Goal: Transaction & Acquisition: Purchase product/service

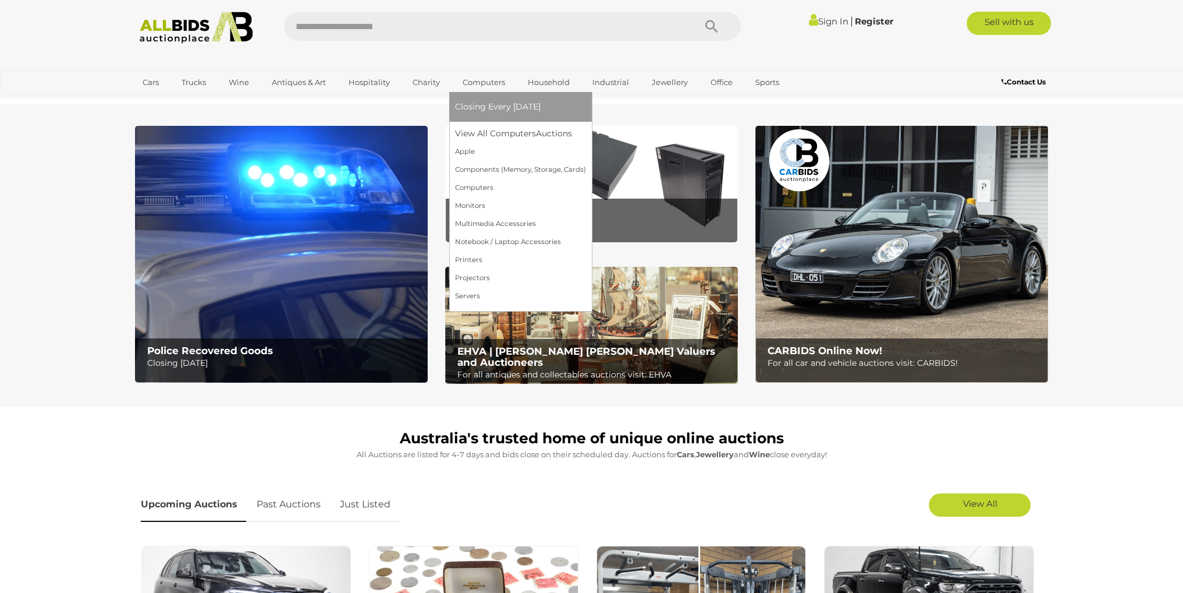
click at [473, 91] on link "Computers" at bounding box center [484, 82] width 58 height 19
click at [475, 289] on link "Servers" at bounding box center [520, 296] width 131 height 18
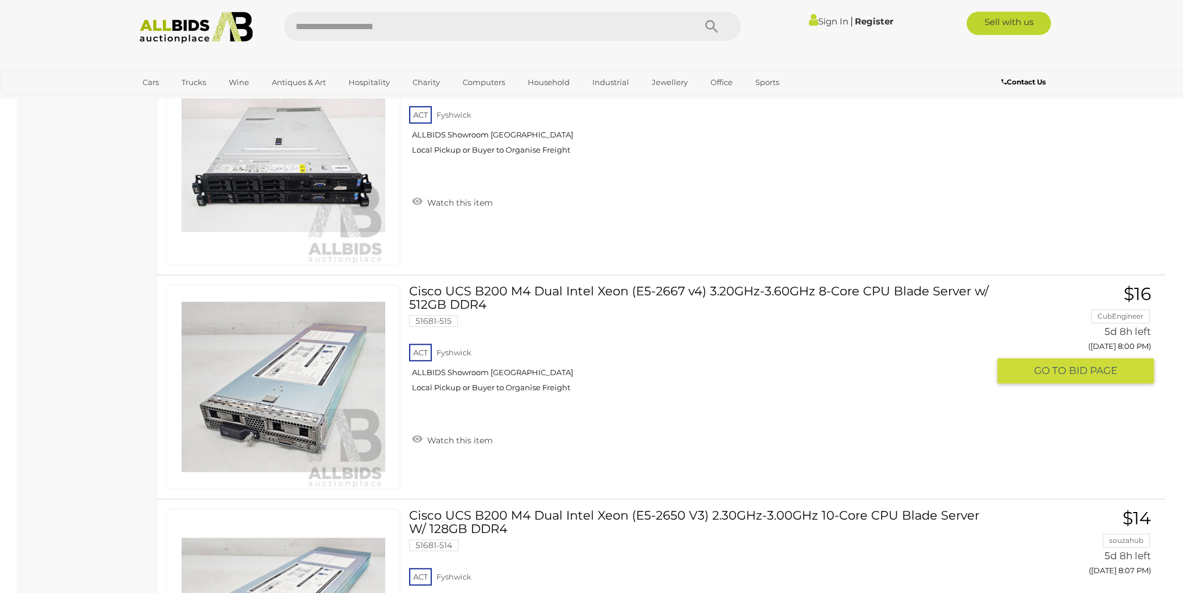
scroll to position [1164, 0]
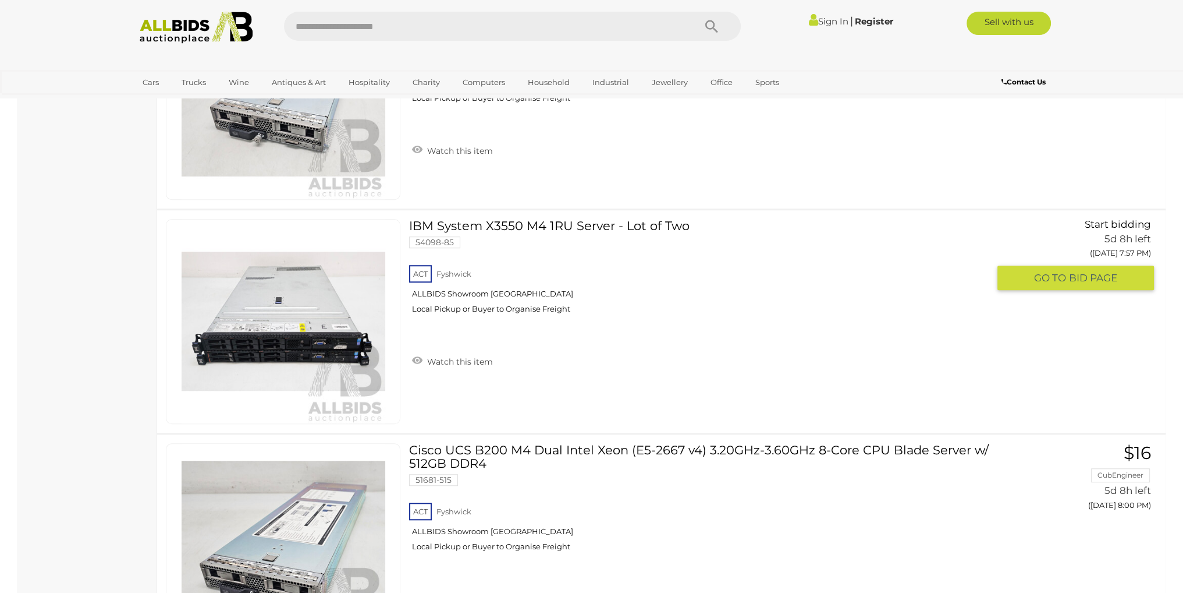
click at [615, 219] on link "IBM System X3550 M4 1RU Server - Lot of Two 54098-85 ACT Fyshwick ALLBIDS Showr…" at bounding box center [703, 271] width 571 height 104
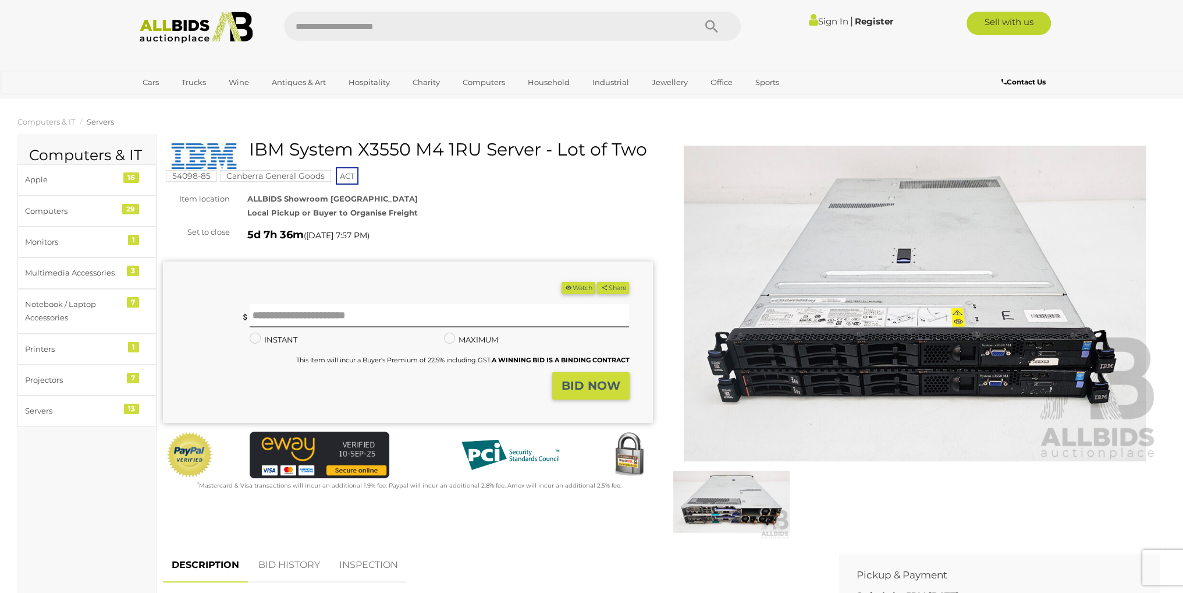
scroll to position [407, 0]
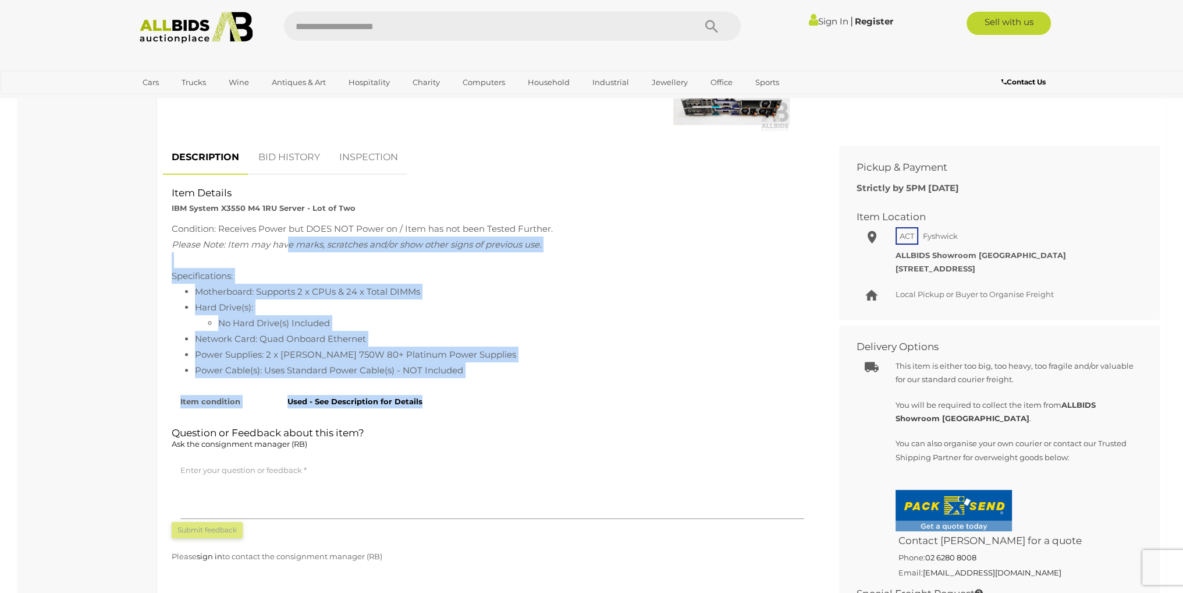
drag, startPoint x: 289, startPoint y: 249, endPoint x: 678, endPoint y: 403, distance: 418.0
click at [678, 186] on div "Item Details IBM System X3550 M4 1RU Server - Lot of Two Condition: Receives Po…" at bounding box center [492, 186] width 659 height 0
click at [678, 403] on div "Used - See Description for Details" at bounding box center [546, 398] width 534 height 19
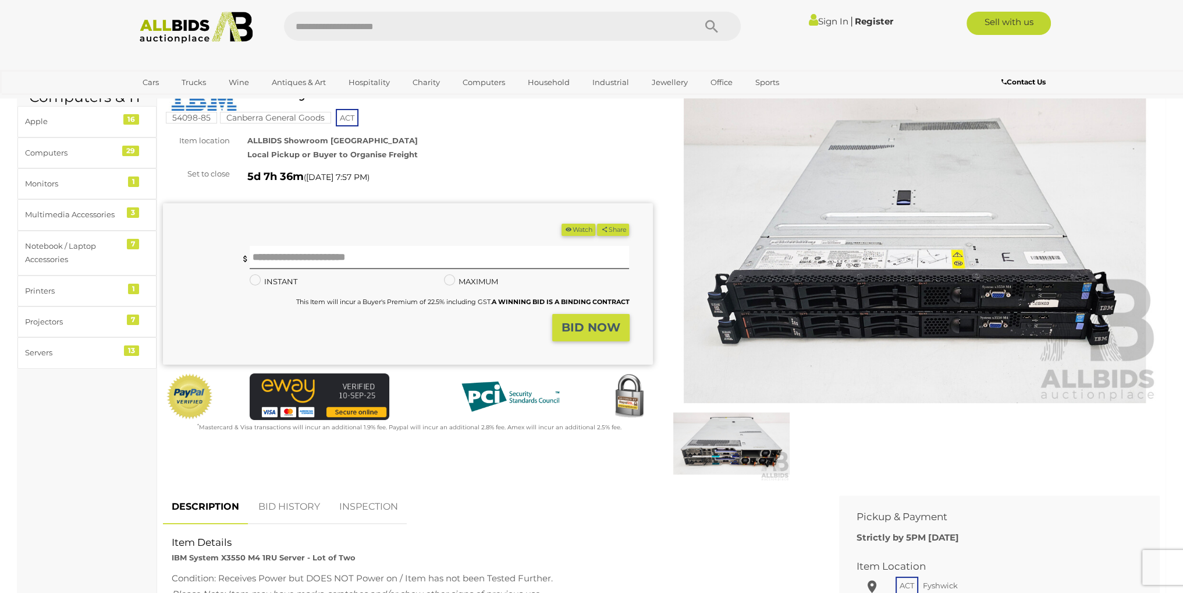
scroll to position [58, 0]
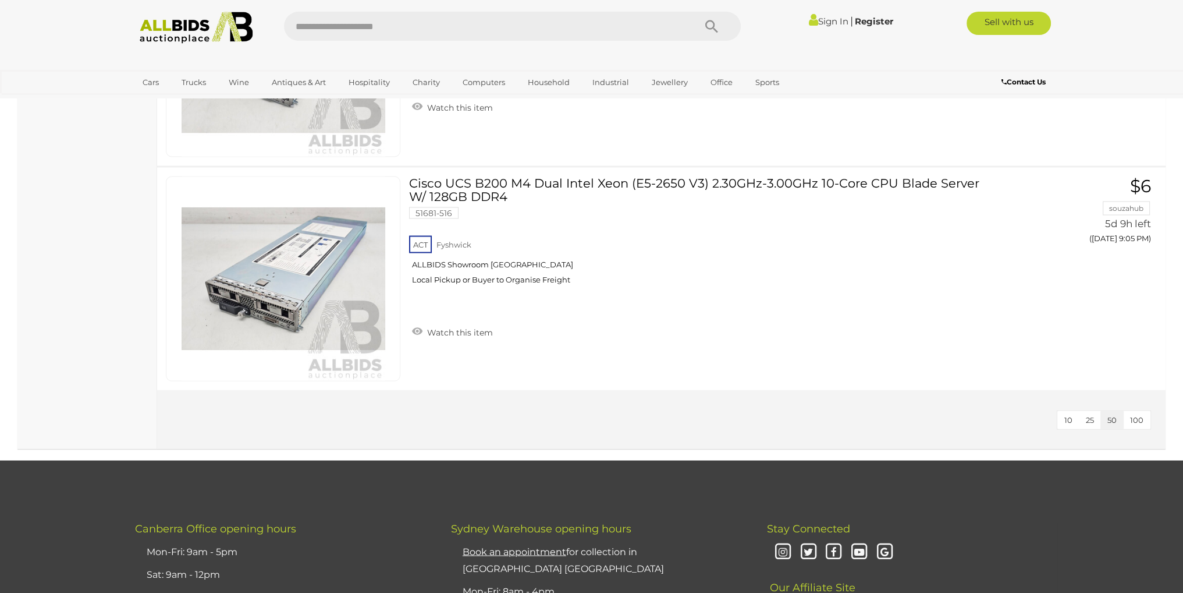
scroll to position [2881, 0]
